Goal: Information Seeking & Learning: Learn about a topic

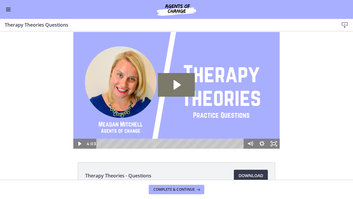
click at [193, 86] on icon "Play Video: cbe5kl9t4o1cl02sigig.mp4" at bounding box center [176, 85] width 37 height 24
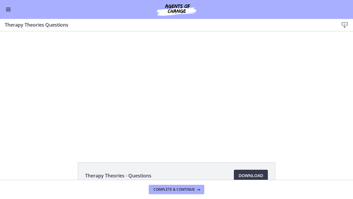
click at [260, 139] on icon "Show settings menu" at bounding box center [262, 144] width 12 height 10
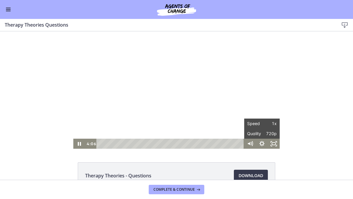
click at [275, 145] on icon "Fullscreen" at bounding box center [274, 144] width 12 height 10
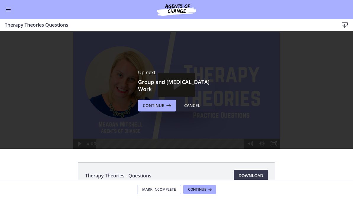
click at [168, 109] on button "Continue" at bounding box center [157, 106] width 38 height 12
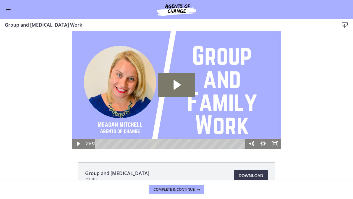
click at [173, 88] on icon "Play Video: cls57b8rkbac72sj77c0.mp4" at bounding box center [176, 85] width 37 height 24
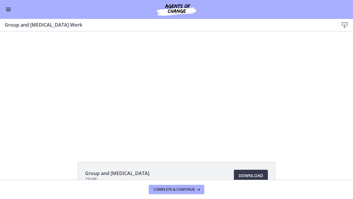
click at [280, 145] on icon "Fullscreen" at bounding box center [275, 144] width 14 height 12
